Goal: Task Accomplishment & Management: Manage account settings

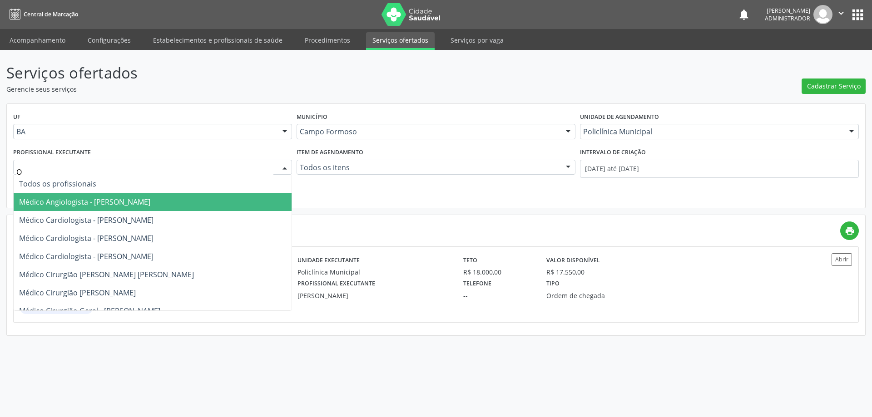
type input "OR"
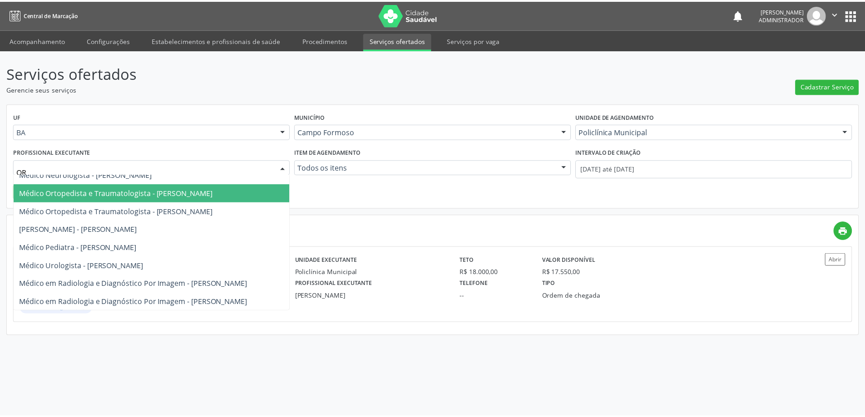
scroll to position [53, 0]
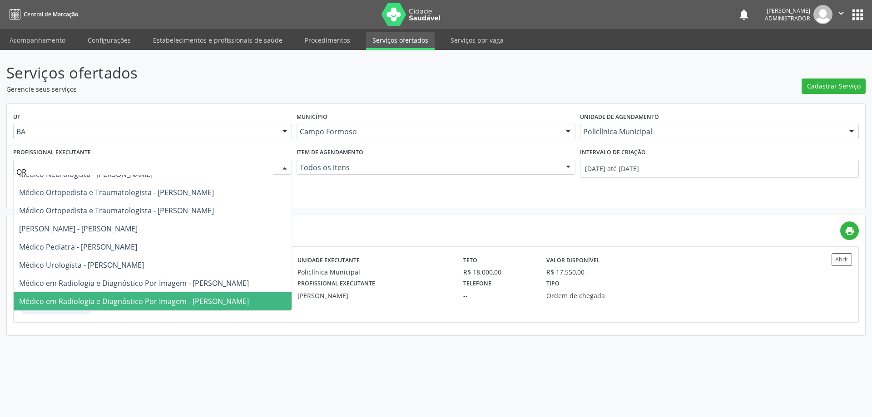
click at [207, 297] on span "Médico em Radiologia e Diagnóstico Por Imagem - Orlindo Carvalho dos Santos" at bounding box center [134, 302] width 230 height 10
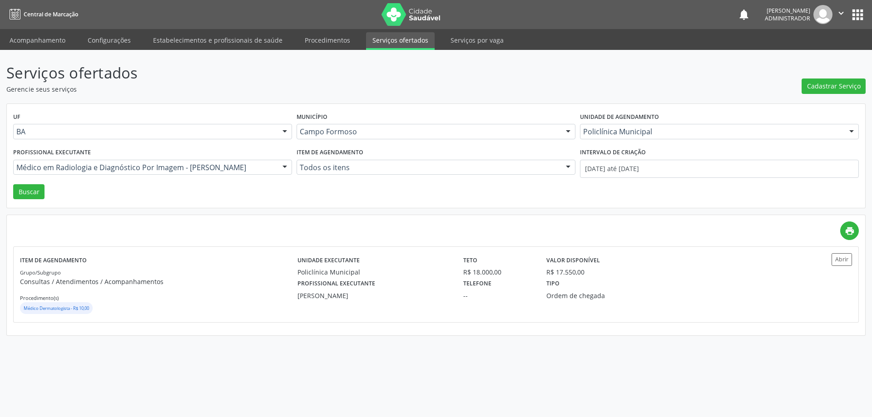
click at [652, 155] on div "Intervalo de criação" at bounding box center [719, 153] width 279 height 14
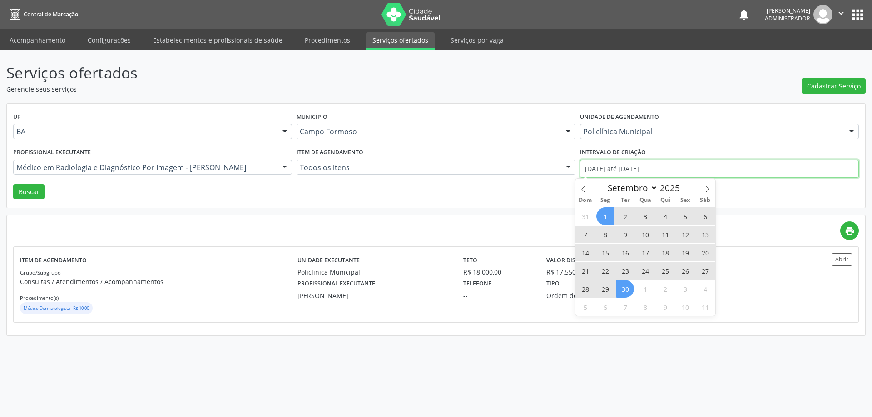
click at [648, 168] on input "01/09/2025 até 30/09/2025" at bounding box center [719, 169] width 279 height 18
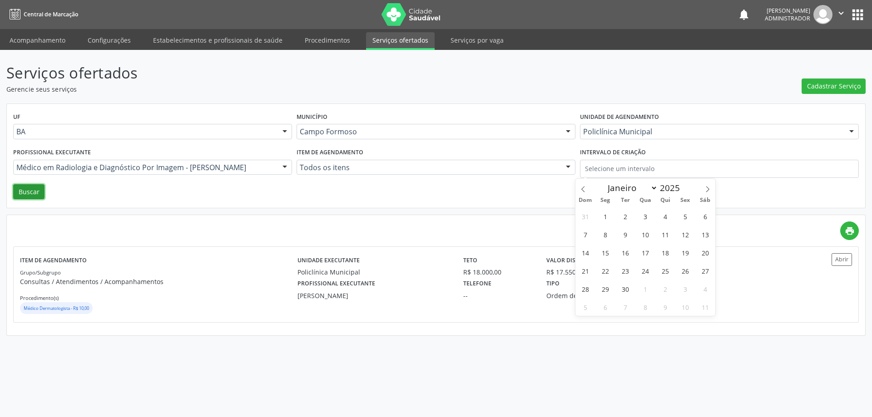
click at [38, 194] on button "Buscar" at bounding box center [28, 191] width 31 height 15
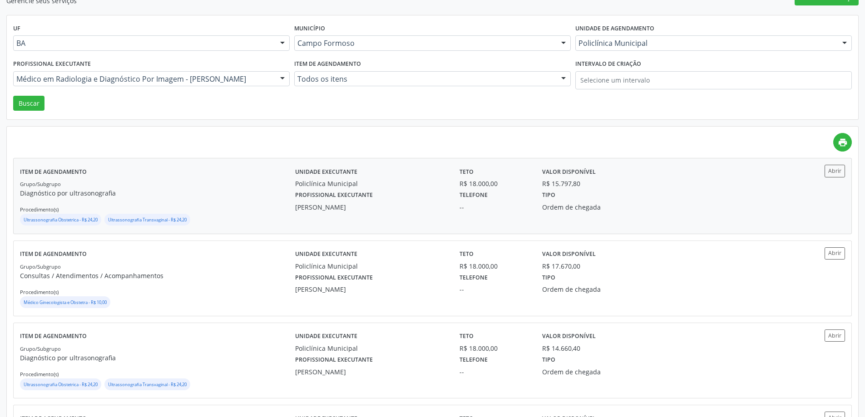
scroll to position [91, 0]
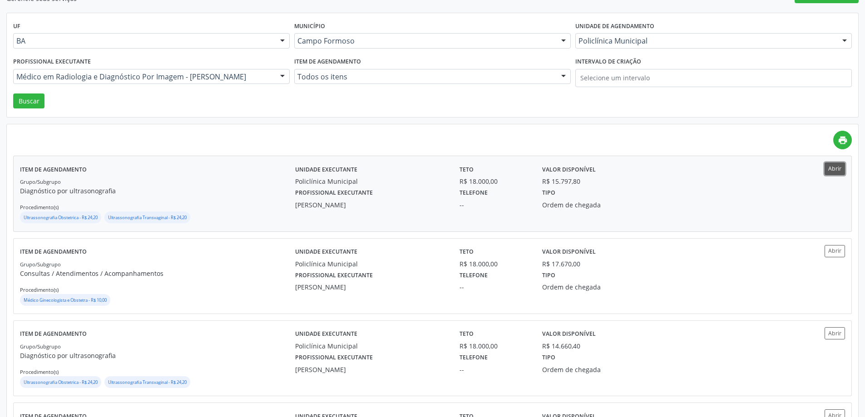
click at [832, 174] on button "Abrir" at bounding box center [835, 169] width 20 height 12
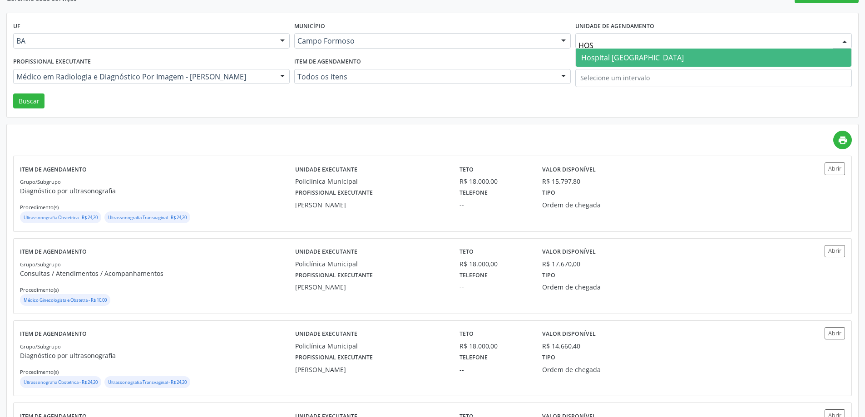
type input "HOSP"
click at [609, 60] on span "Hospital Sao Francisco" at bounding box center [632, 58] width 103 height 10
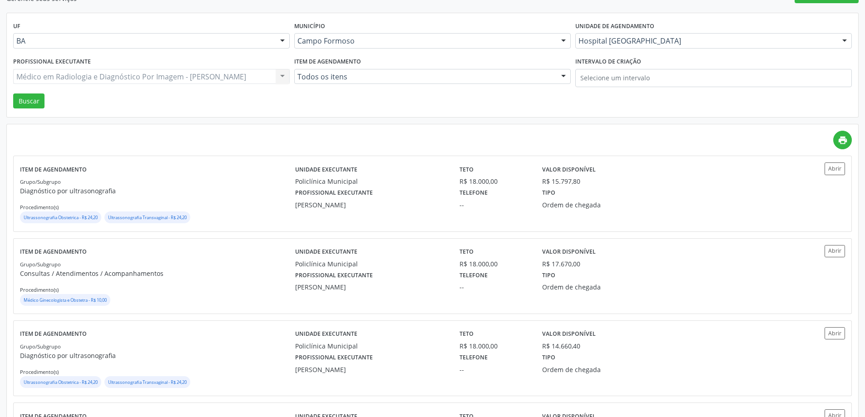
click at [131, 79] on div "Médico em Radiologia e Diagnóstico Por Imagem - Orlindo Carvalho dos Santos Tod…" at bounding box center [151, 76] width 277 height 15
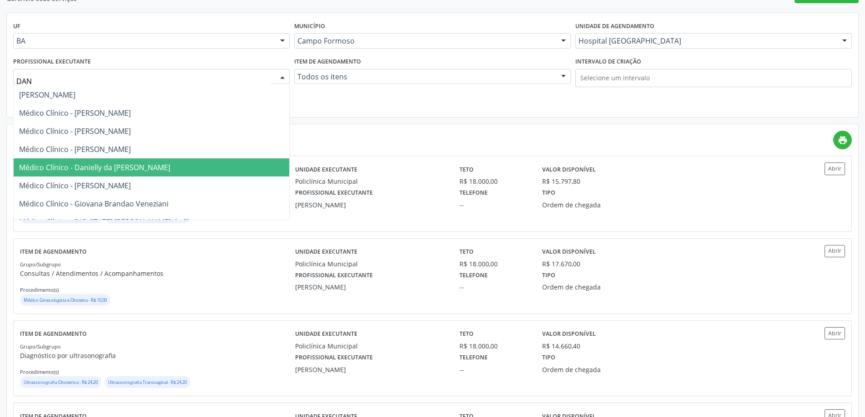
scroll to position [0, 0]
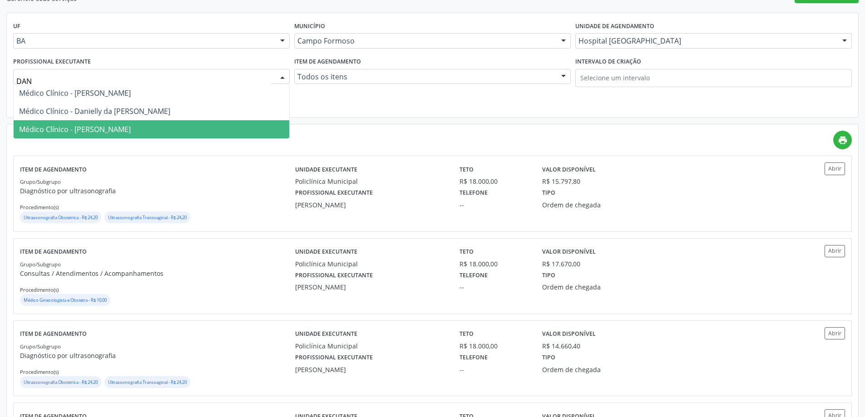
type input "DANI"
click at [131, 125] on span "Médico Clínico - Danilo Souza Cardoso" at bounding box center [75, 129] width 112 height 10
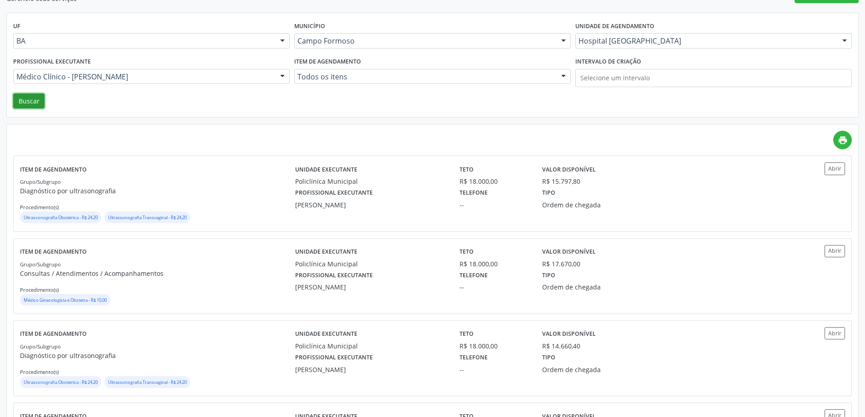
click at [32, 105] on button "Buscar" at bounding box center [28, 101] width 31 height 15
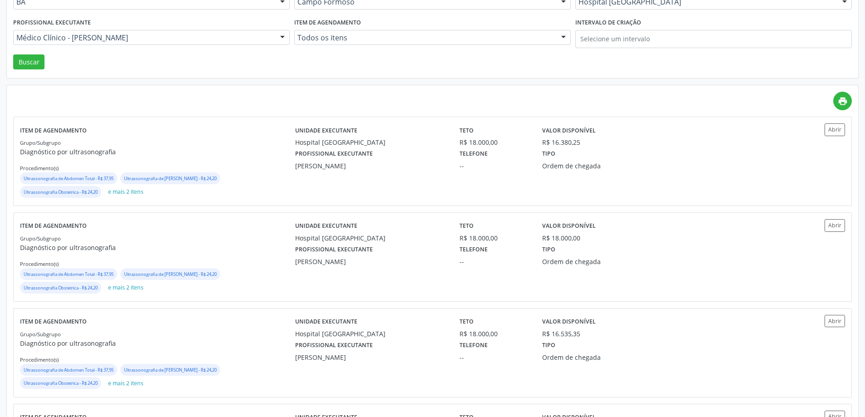
scroll to position [136, 0]
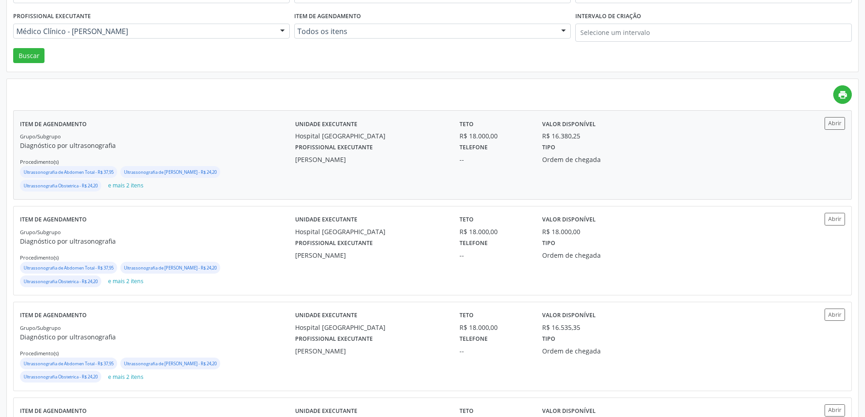
click at [822, 148] on div "Abrir" at bounding box center [811, 155] width 69 height 76
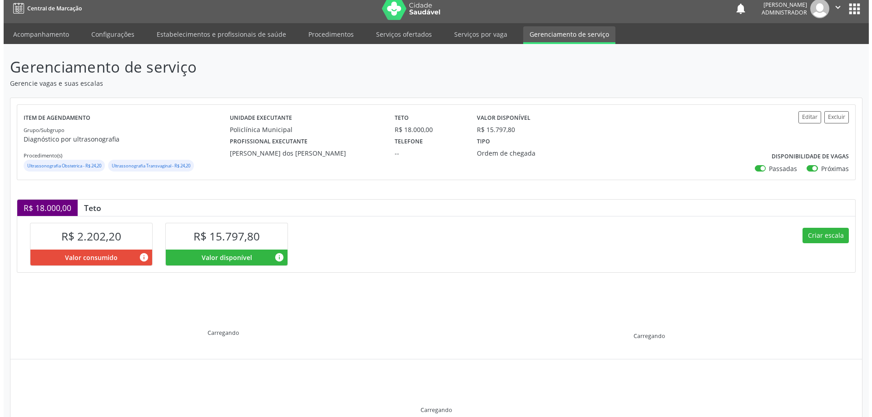
scroll to position [48, 0]
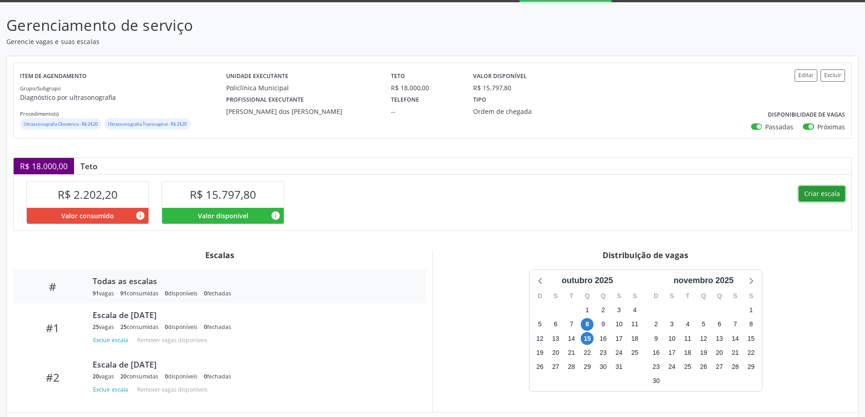
click at [816, 192] on button "Criar escala" at bounding box center [822, 193] width 46 height 15
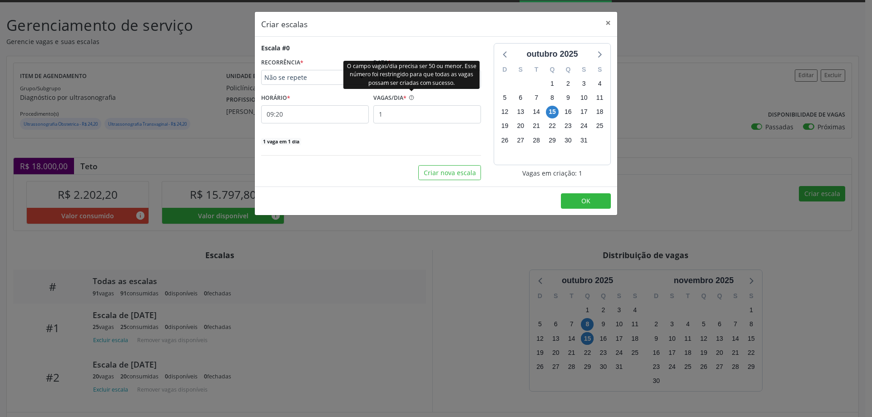
click at [410, 94] on icon "Help Circle" at bounding box center [411, 97] width 6 height 6
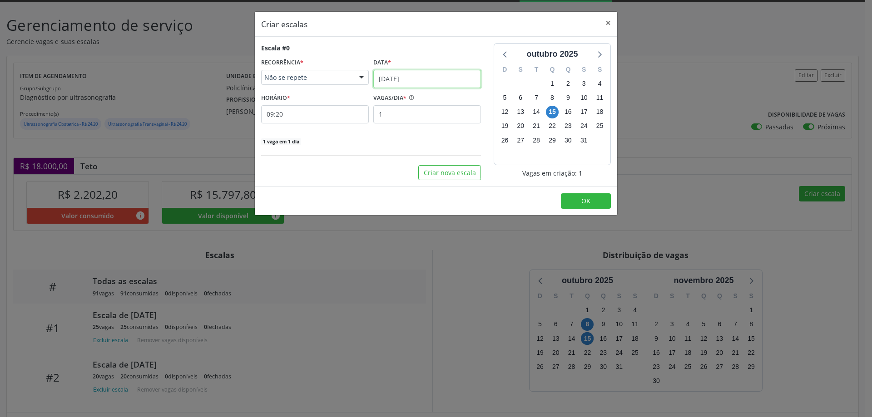
click at [439, 82] on input "[DATE]" at bounding box center [427, 79] width 108 height 18
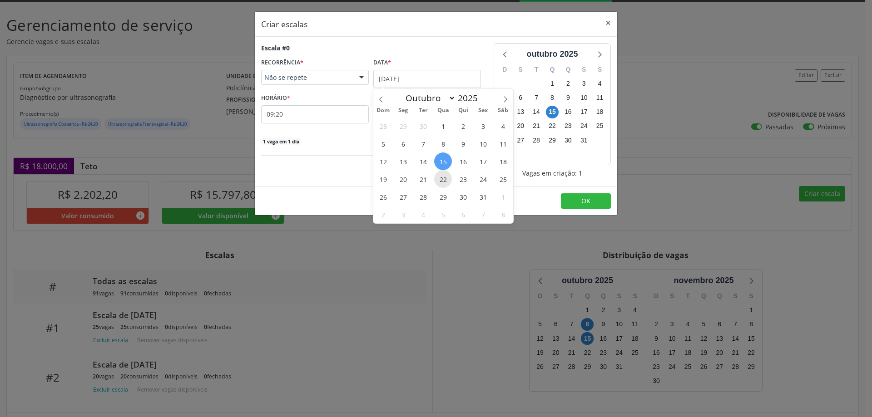
click at [440, 182] on span "22" at bounding box center [443, 179] width 18 height 18
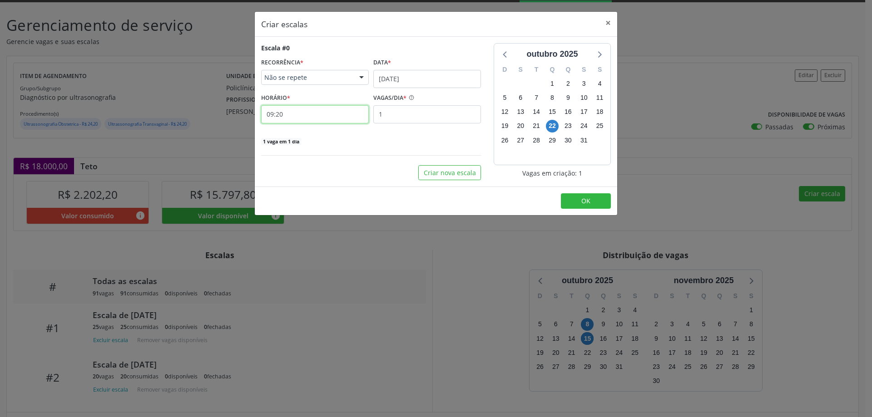
click at [338, 115] on input "09:20" at bounding box center [315, 114] width 108 height 18
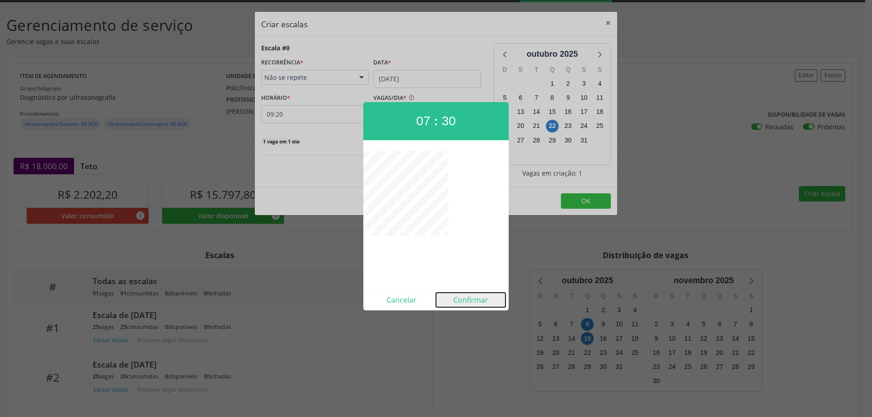
click at [465, 293] on button "Confirmar" at bounding box center [471, 300] width 70 height 15
type input "07:30"
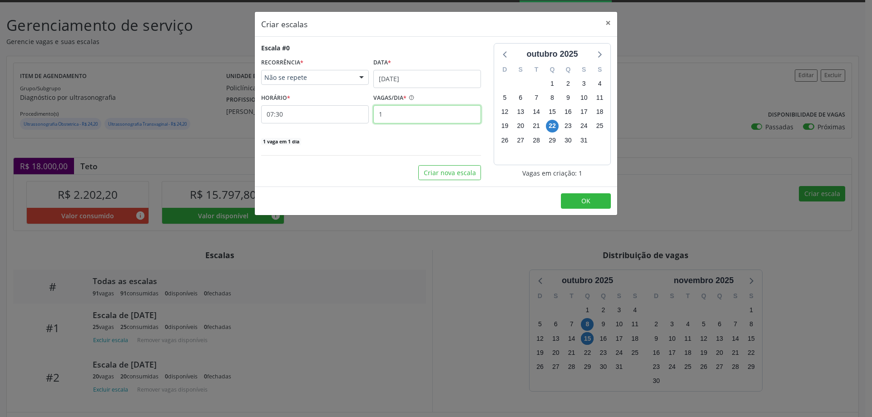
click at [432, 119] on input "1" at bounding box center [427, 114] width 108 height 18
type input "25"
click at [586, 204] on span "OK" at bounding box center [585, 201] width 9 height 9
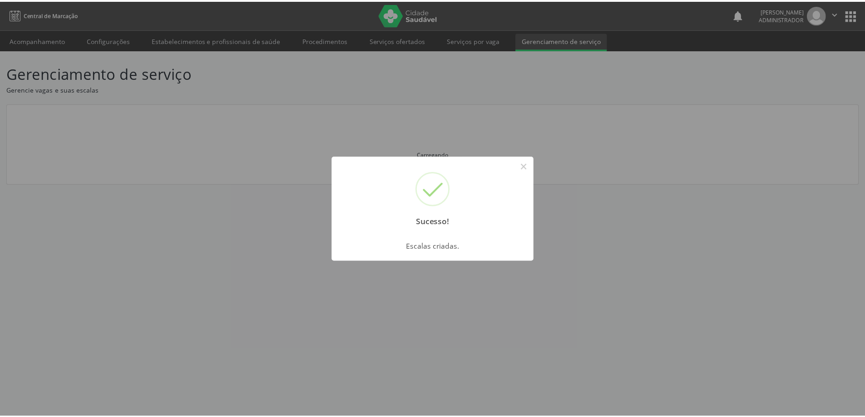
scroll to position [0, 0]
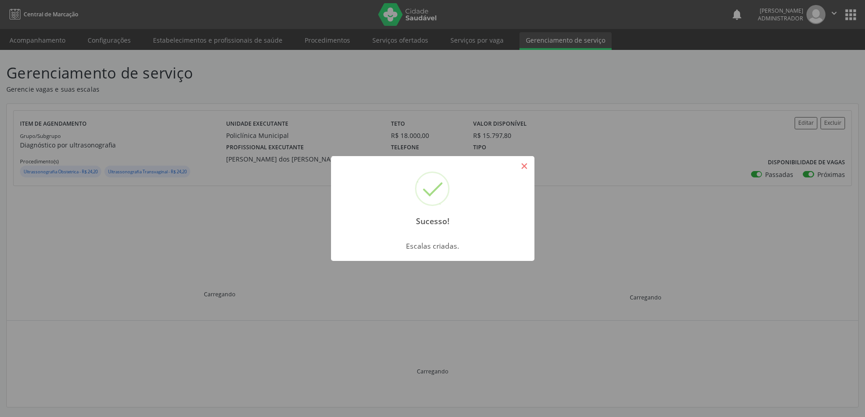
click at [528, 160] on button "×" at bounding box center [524, 166] width 15 height 15
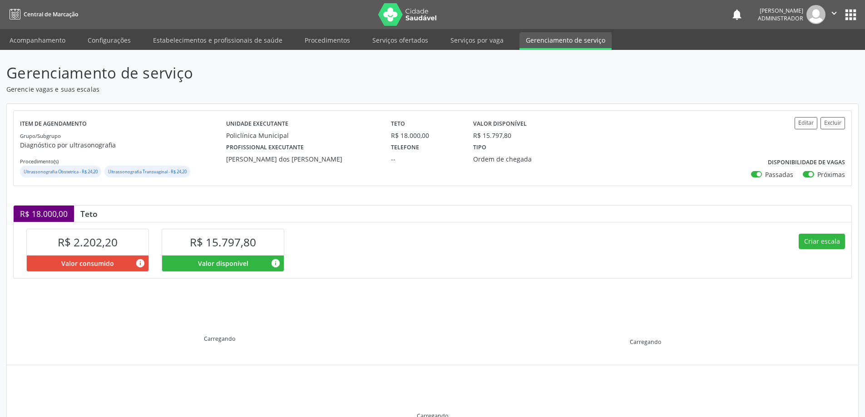
click at [810, 233] on div "Criar escala" at bounding box center [642, 250] width 419 height 56
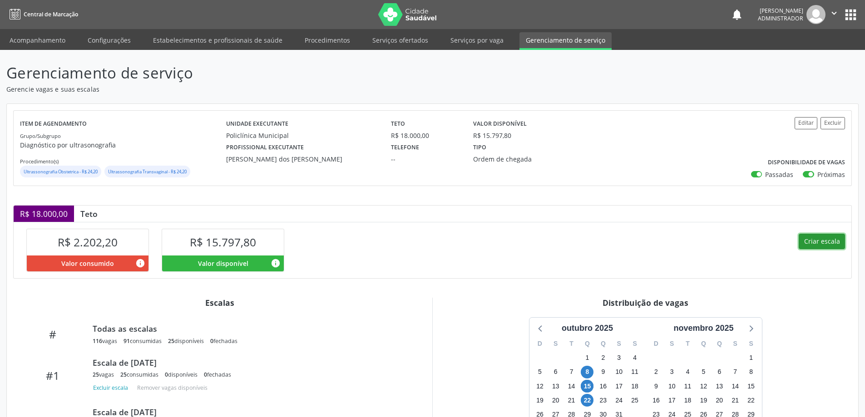
click at [809, 239] on button "Criar escala" at bounding box center [822, 241] width 46 height 15
select select "9"
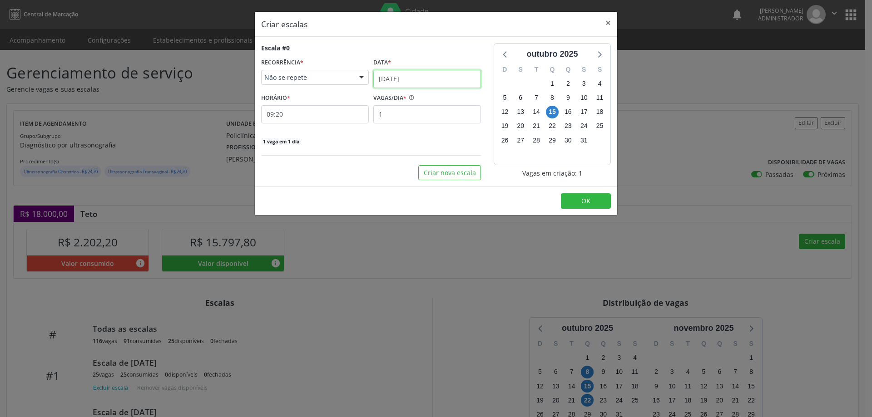
click at [434, 75] on input "[DATE]" at bounding box center [427, 79] width 108 height 18
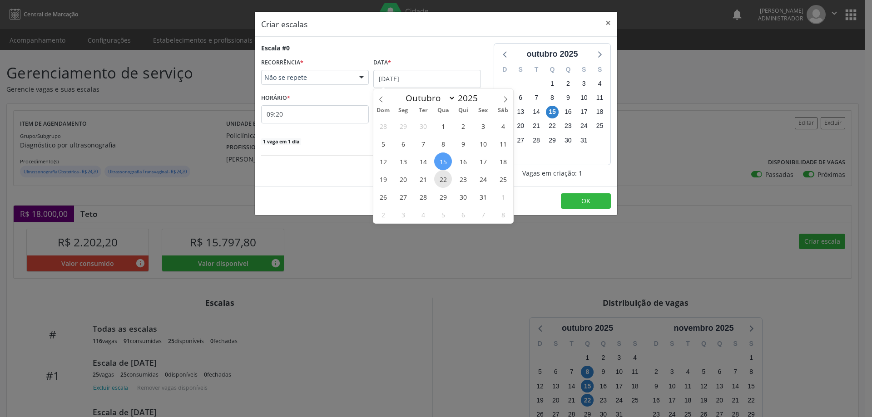
click at [450, 184] on span "22" at bounding box center [443, 179] width 18 height 18
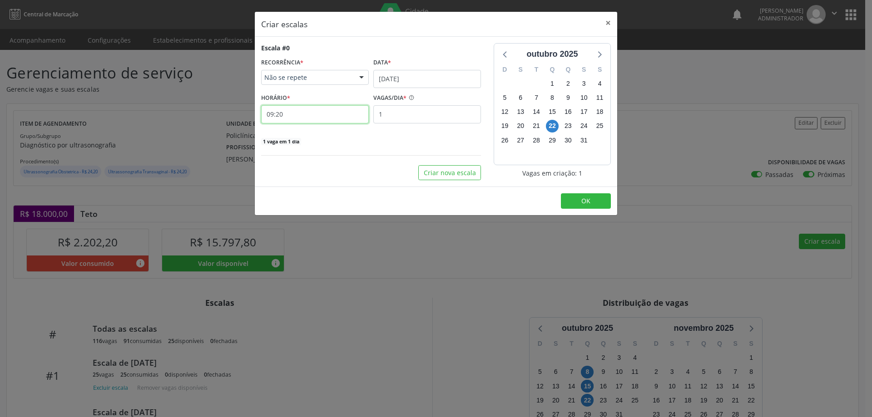
click at [310, 112] on input "09:20" at bounding box center [315, 114] width 108 height 18
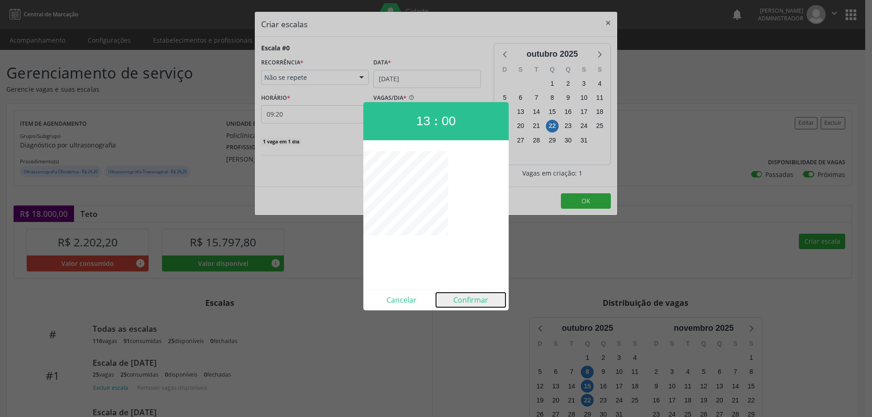
click at [482, 306] on button "Confirmar" at bounding box center [471, 300] width 70 height 15
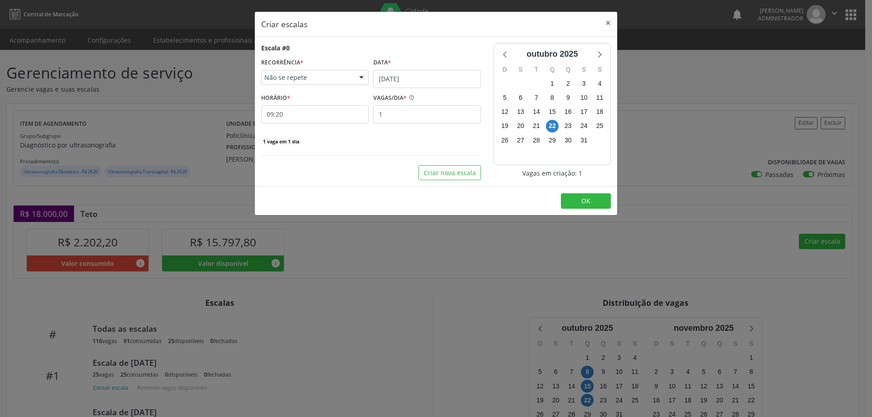
type input "13:00"
click at [405, 109] on input "1" at bounding box center [427, 114] width 108 height 18
type input "20"
click at [573, 199] on button "OK" at bounding box center [586, 201] width 50 height 15
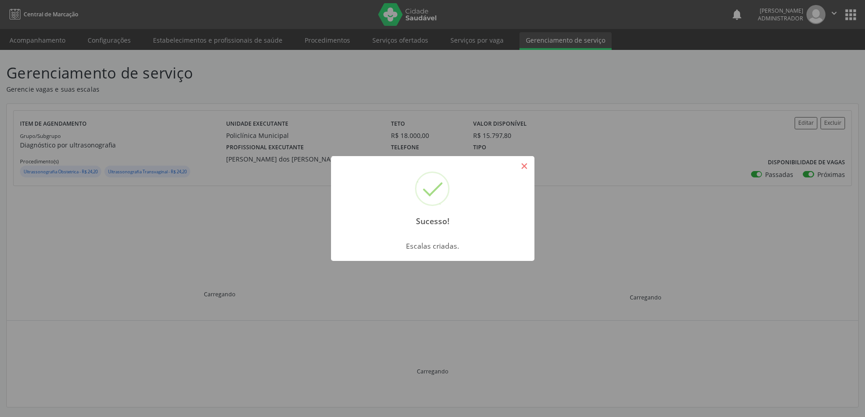
click at [520, 167] on button "×" at bounding box center [524, 166] width 15 height 15
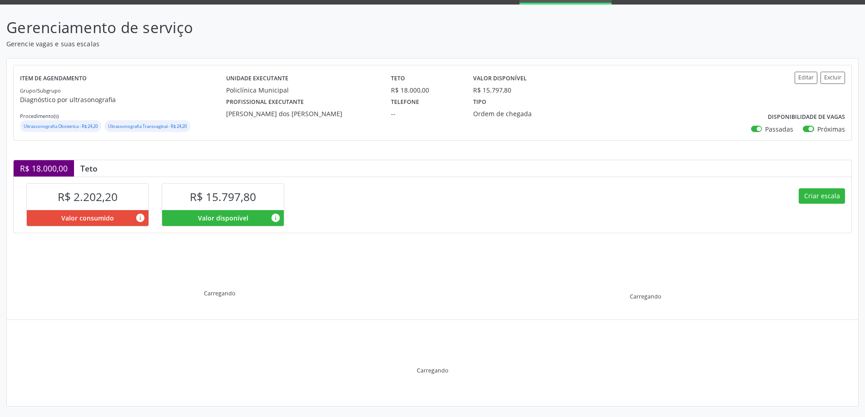
scroll to position [48, 0]
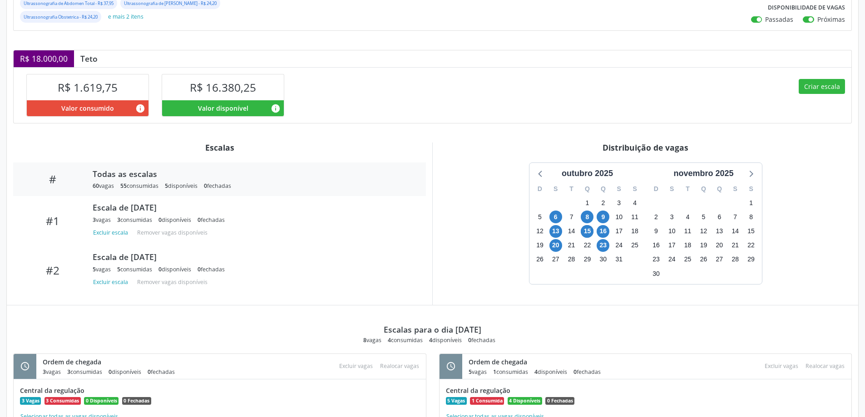
scroll to position [243, 0]
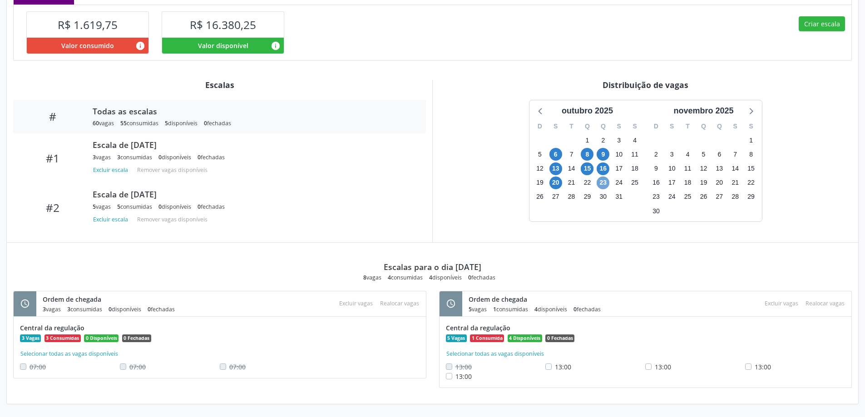
click at [606, 184] on span "23" at bounding box center [603, 183] width 13 height 13
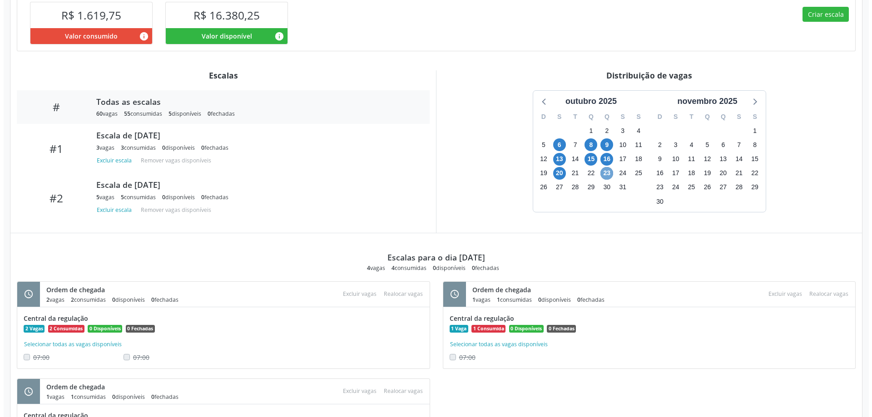
scroll to position [240, 0]
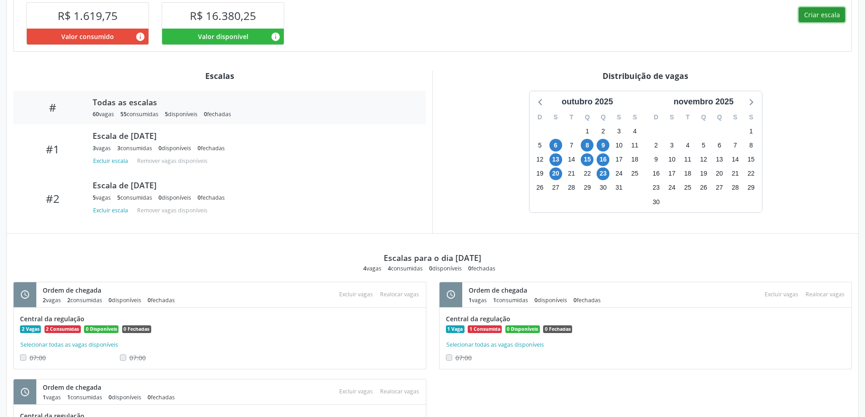
click at [825, 23] on button "Criar escala" at bounding box center [822, 14] width 46 height 15
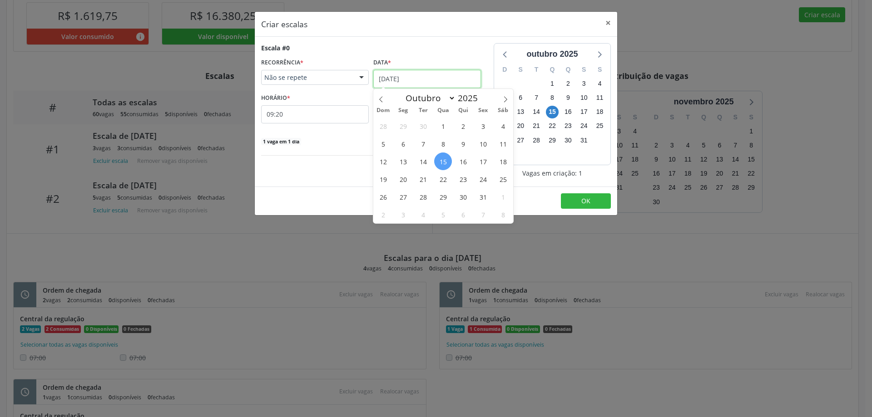
click at [438, 86] on input "[DATE]" at bounding box center [427, 79] width 108 height 18
drag, startPoint x: 459, startPoint y: 184, endPoint x: 391, endPoint y: 181, distance: 68.2
click at [459, 183] on span "23" at bounding box center [463, 179] width 18 height 18
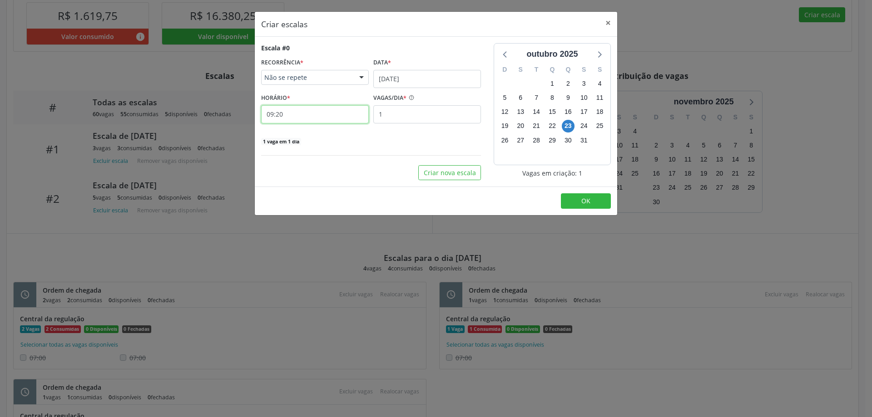
click at [320, 122] on input "09:20" at bounding box center [315, 114] width 108 height 18
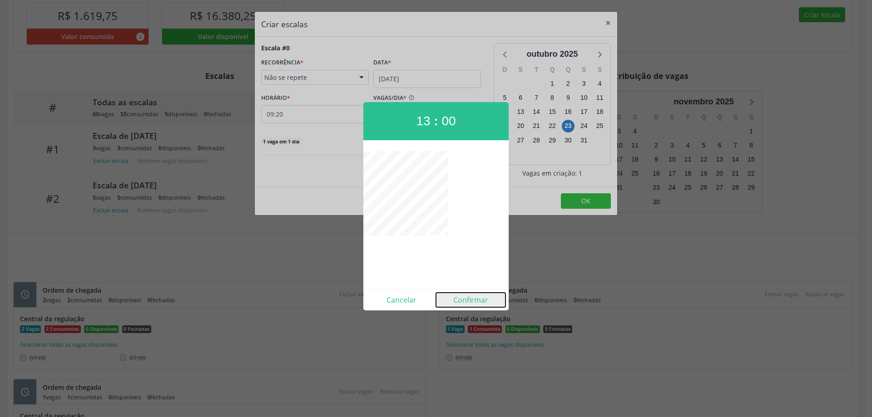
drag, startPoint x: 470, startPoint y: 299, endPoint x: 472, endPoint y: 289, distance: 9.9
click at [471, 298] on button "Confirmar" at bounding box center [471, 300] width 70 height 15
type input "13:00"
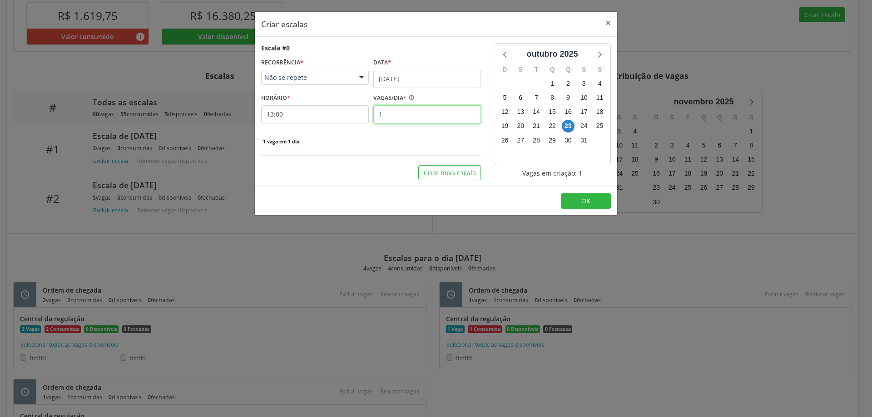
click at [417, 119] on input "1" at bounding box center [427, 114] width 108 height 18
type input "4"
click at [573, 199] on button "OK" at bounding box center [586, 201] width 50 height 15
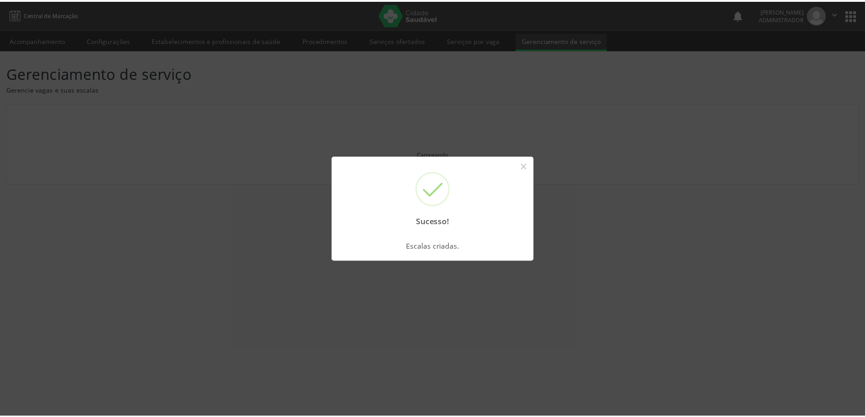
scroll to position [0, 0]
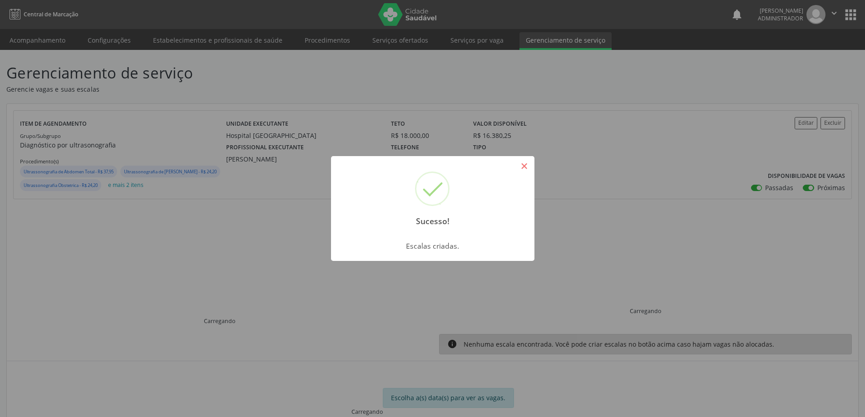
click at [529, 161] on button "×" at bounding box center [524, 166] width 15 height 15
